Goal: Task Accomplishment & Management: Use online tool/utility

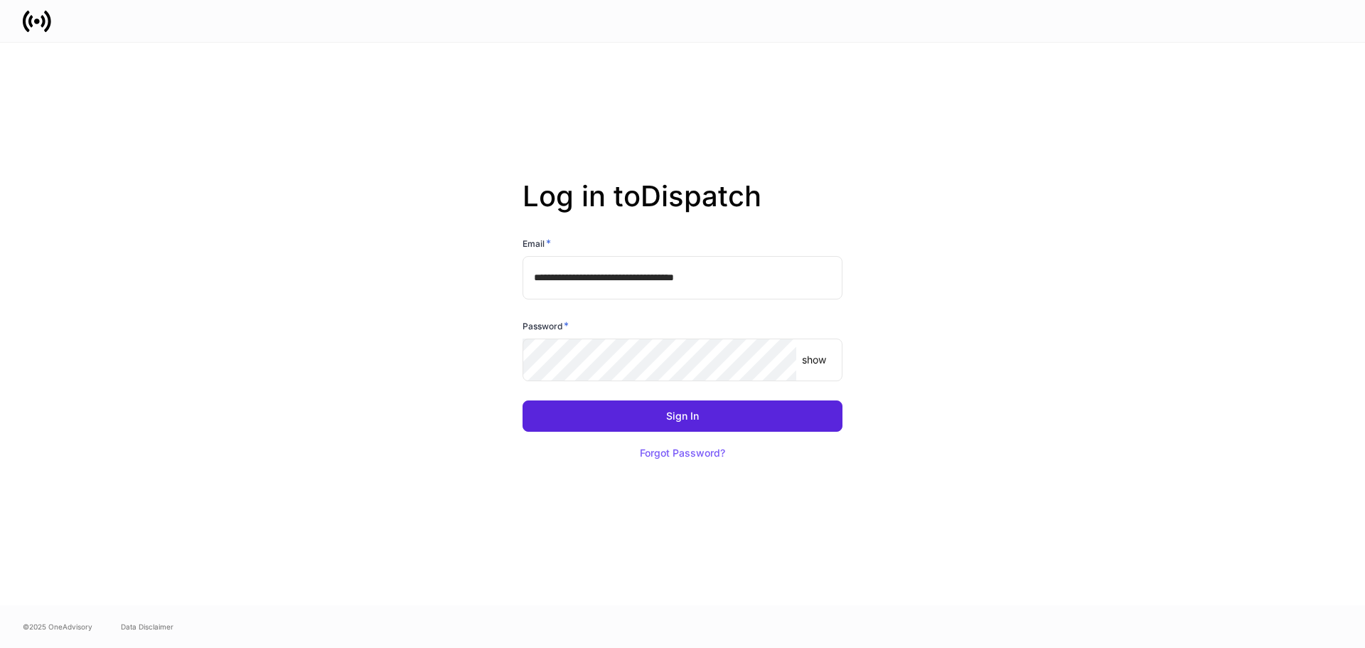
click at [591, 286] on input "**********" at bounding box center [683, 277] width 320 height 43
type input "**********"
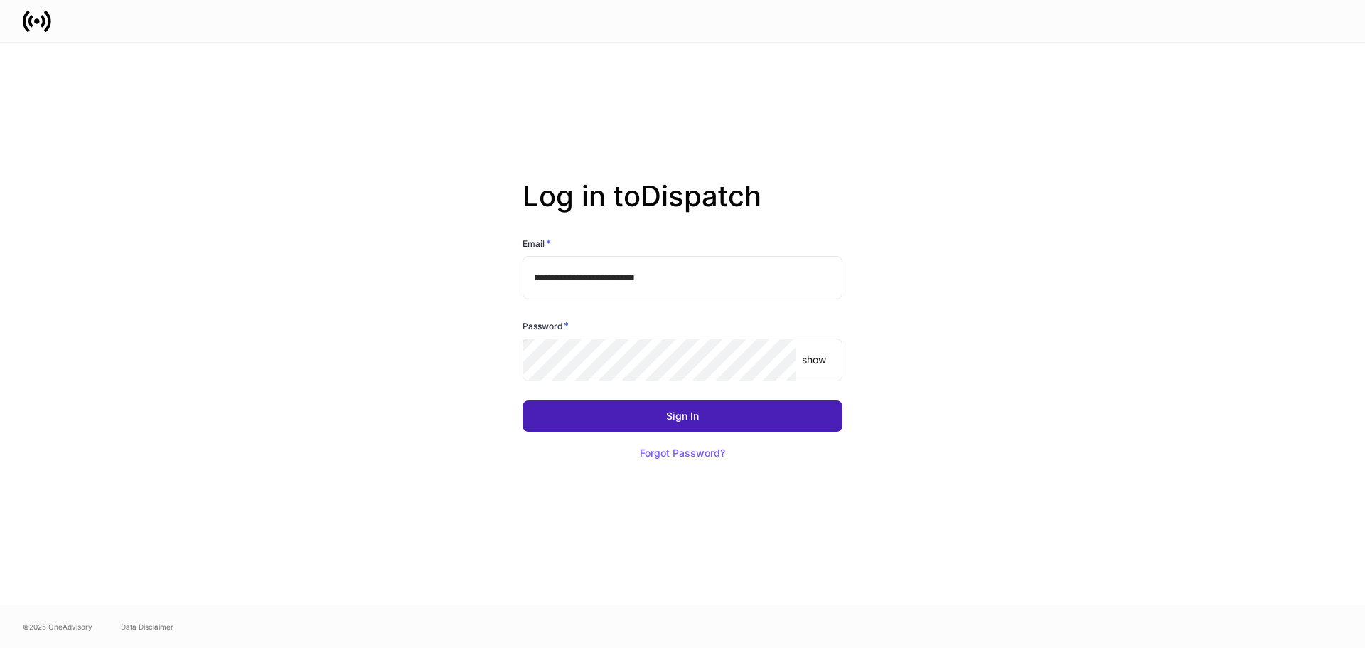
click at [546, 418] on button "Sign In" at bounding box center [683, 415] width 320 height 31
